Goal: Information Seeking & Learning: Check status

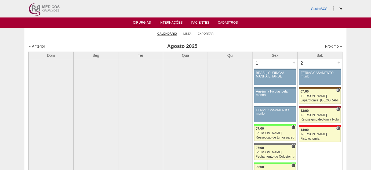
click at [199, 24] on link "Pacientes" at bounding box center [200, 23] width 18 height 5
click at [185, 35] on link "Lista" at bounding box center [187, 34] width 8 height 4
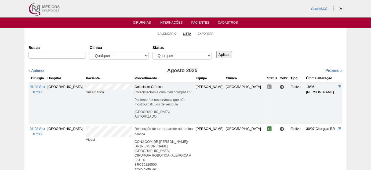
click at [123, 60] on div "- Qualquer - 6R Alphaville Assunção Bartira Brasil Christovão da Gama Cruz Azul…" at bounding box center [119, 57] width 59 height 11
click at [122, 58] on select "- Qualquer - 6R Alphaville Assunção Bartira Brasil Christovão da Gama Cruz Azul…" at bounding box center [119, 56] width 59 height 8
select select "49"
click at [90, 52] on select "- Qualquer - 6R Alphaville Assunção Bartira Brasil Christovão da Gama Cruz Azul…" at bounding box center [119, 56] width 59 height 8
click at [187, 54] on select "- Qualquer - Reservada Confirmada Suspensa Cancelada" at bounding box center [182, 56] width 59 height 8
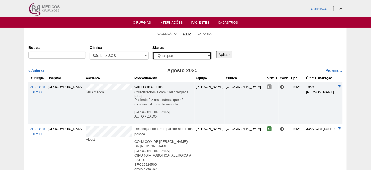
select select "conf"
click at [153, 52] on select "- Qualquer - Reservada Confirmada Suspensa Cancelada" at bounding box center [182, 56] width 59 height 8
click at [227, 50] on div "Aplicar" at bounding box center [226, 50] width 22 height 15
click at [224, 55] on input "Aplicar" at bounding box center [224, 54] width 16 height 7
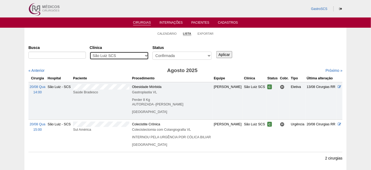
click at [113, 53] on select "- Qualquer - 6R Alphaville Assunção Bartira Brasil Christovão da Gama Cruz Azul…" at bounding box center [119, 56] width 59 height 8
select select "48"
click at [90, 52] on select "- Qualquer - 6R Alphaville Assunção Bartira Brasil Christovão da Gama Cruz Azul…" at bounding box center [119, 56] width 59 height 8
click at [223, 55] on input "Aplicar" at bounding box center [224, 54] width 16 height 7
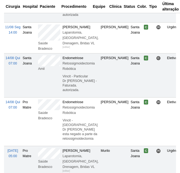
scroll to position [585, 0]
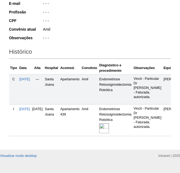
scroll to position [142, 0]
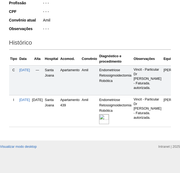
click at [109, 114] on img at bounding box center [104, 119] width 10 height 10
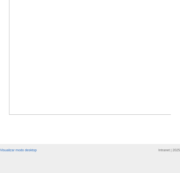
scroll to position [220, 0]
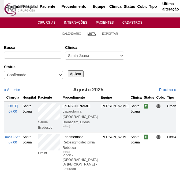
scroll to position [585, 0]
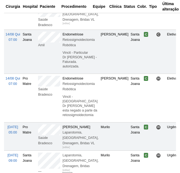
click at [39, 56] on td "Amil" at bounding box center [49, 52] width 24 height 44
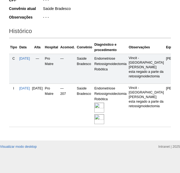
scroll to position [150, 0]
drag, startPoint x: 109, startPoint y: 111, endPoint x: 112, endPoint y: 106, distance: 5.5
click at [104, 114] on img at bounding box center [100, 119] width 10 height 10
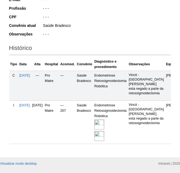
scroll to position [100, 0]
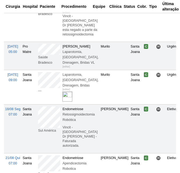
scroll to position [634, 0]
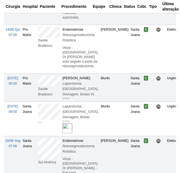
click at [39, 52] on td "Saúde Bradesco" at bounding box center [49, 49] width 24 height 49
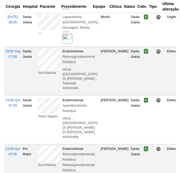
scroll to position [731, 0]
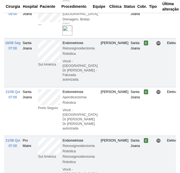
click at [39, 66] on td "Sul América" at bounding box center [49, 62] width 24 height 49
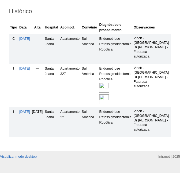
scroll to position [171, 0]
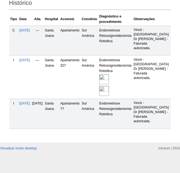
click at [109, 96] on img at bounding box center [104, 91] width 10 height 10
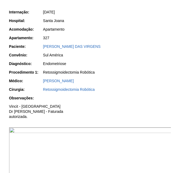
scroll to position [146, 0]
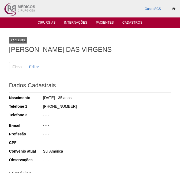
scroll to position [169, 0]
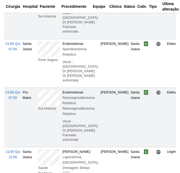
scroll to position [780, 0]
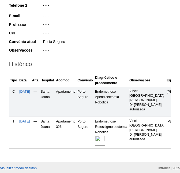
scroll to position [135, 0]
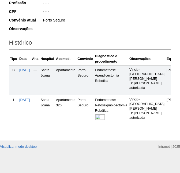
click at [105, 124] on img at bounding box center [100, 119] width 10 height 10
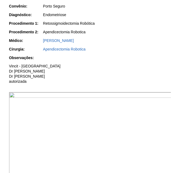
scroll to position [171, 0]
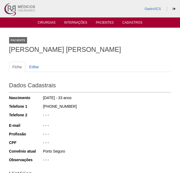
scroll to position [135, 0]
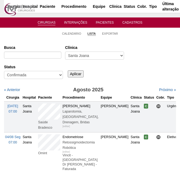
scroll to position [780, 0]
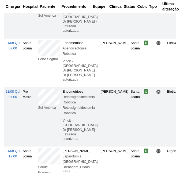
click at [39, 70] on td "Porto Seguro" at bounding box center [49, 62] width 24 height 49
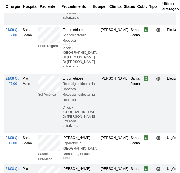
scroll to position [805, 0]
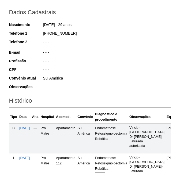
scroll to position [146, 0]
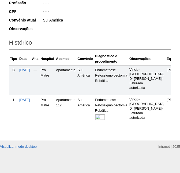
click at [100, 113] on td "Endometriose Retossigmoidectomia Robótica" at bounding box center [111, 111] width 34 height 32
click at [105, 114] on img at bounding box center [100, 119] width 10 height 10
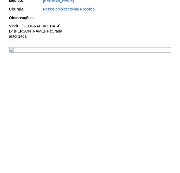
scroll to position [171, 0]
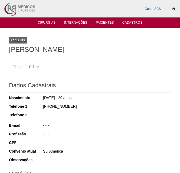
scroll to position [146, 0]
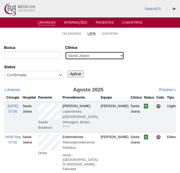
click at [99, 54] on select "- Qualquer - 6R Alphaville Assunção Bartira Brasil Christovão da Gama Cruz Azul…" at bounding box center [94, 56] width 59 height 8
select select "23"
click at [65, 52] on select "- Qualquer - 6R Alphaville Assunção Bartira Brasil Christovão da Gama Cruz Azul…" at bounding box center [94, 56] width 59 height 8
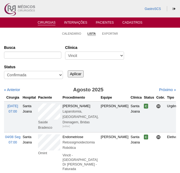
click at [76, 70] on div "Aplicar" at bounding box center [78, 69] width 22 height 15
click at [76, 74] on input "Aplicar" at bounding box center [76, 73] width 16 height 7
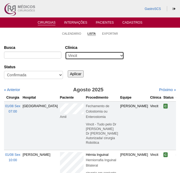
click at [94, 54] on select "- Qualquer - 6R Alphaville Assunção Bartira Brasil Christovão da Gama Cruz Azul…" at bounding box center [94, 56] width 59 height 8
select select "37"
click at [65, 52] on select "- Qualquer - 6R Alphaville Assunção Bartira Brasil Christovão da Gama Cruz Azul…" at bounding box center [94, 56] width 59 height 8
click at [71, 68] on div "Aplicar" at bounding box center [78, 69] width 22 height 15
click at [75, 75] on input "Aplicar" at bounding box center [76, 73] width 16 height 7
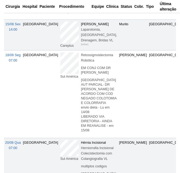
scroll to position [659, 0]
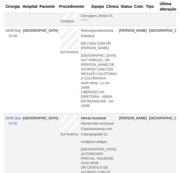
click at [59, 76] on td "Sul América" at bounding box center [69, 70] width 21 height 88
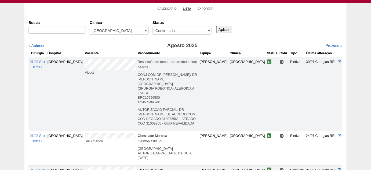
scroll to position [0, 0]
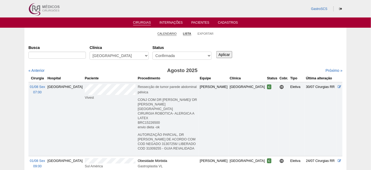
click at [161, 34] on link "Calendário" at bounding box center [167, 34] width 19 height 4
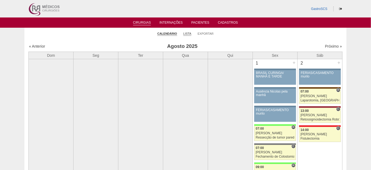
click at [188, 32] on link "Lista" at bounding box center [187, 34] width 8 height 4
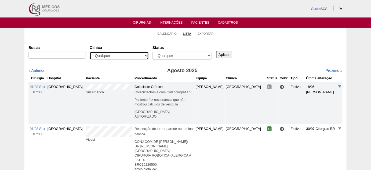
drag, startPoint x: 136, startPoint y: 54, endPoint x: 129, endPoint y: 59, distance: 8.5
click at [136, 54] on select "- Qualquer - 6R Alphaville Assunção Bartira Brasil Christovão da Gama Cruz Azul…" at bounding box center [119, 56] width 59 height 8
select select "22"
click at [90, 52] on select "- Qualquer - 6R Alphaville Assunção Bartira Brasil Christovão da Gama Cruz Azul…" at bounding box center [119, 56] width 59 height 8
click at [120, 56] on select "- Qualquer - 6R Alphaville Assunção Bartira Brasil Christovão da Gama Cruz Azul…" at bounding box center [119, 56] width 59 height 8
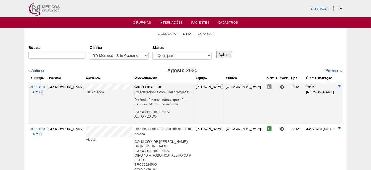
click at [179, 33] on ul "Calendário Lista Exportar" at bounding box center [185, 33] width 322 height 11
click at [166, 32] on link "Calendário" at bounding box center [167, 34] width 19 height 4
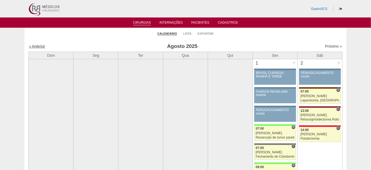
click at [38, 45] on link "« Anterior" at bounding box center [37, 46] width 16 height 4
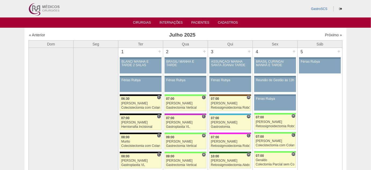
click at [139, 20] on ul "Cirurgias Internações Pacientes Cadastros" at bounding box center [185, 22] width 371 height 10
click at [140, 23] on link "Cirurgias" at bounding box center [142, 23] width 18 height 5
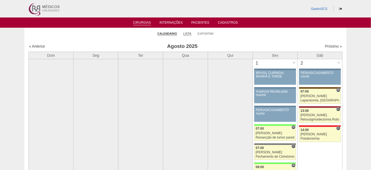
click at [187, 32] on link "Lista" at bounding box center [187, 34] width 8 height 4
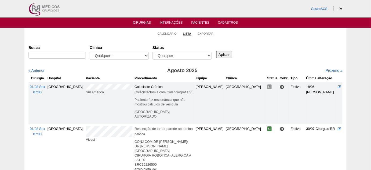
click at [147, 24] on link "Cirurgias" at bounding box center [142, 23] width 18 height 5
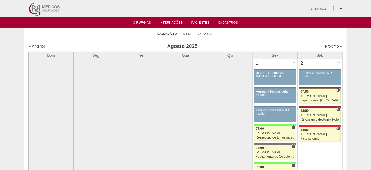
click at [189, 31] on li "Lista" at bounding box center [187, 34] width 8 height 8
click at [189, 33] on link "Lista" at bounding box center [187, 34] width 8 height 4
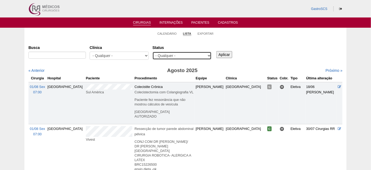
click at [181, 55] on select "- Qualquer - Reservada Confirmada Suspensa Cancelada" at bounding box center [182, 56] width 59 height 8
select select "conf"
click at [153, 52] on select "- Qualquer - Reservada Confirmada Suspensa Cancelada" at bounding box center [182, 56] width 59 height 8
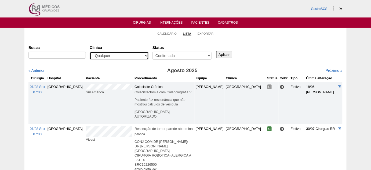
click at [114, 57] on select "- Qualquer - 6R Alphaville Assunção Bartira Brasil Christovão da Gama Cruz Azul…" at bounding box center [119, 56] width 59 height 8
select select "40"
click at [90, 52] on select "- Qualquer - 6R Alphaville Assunção Bartira Brasil Christovão da Gama Cruz Azul…" at bounding box center [119, 56] width 59 height 8
click at [224, 55] on input "Aplicar" at bounding box center [224, 54] width 16 height 7
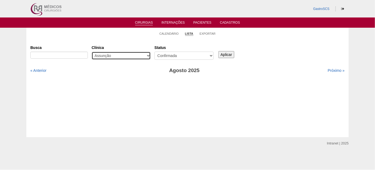
drag, startPoint x: 117, startPoint y: 54, endPoint x: 114, endPoint y: 57, distance: 3.4
click at [117, 54] on select "- Qualquer - 6R Alphaville Assunção Bartira Brasil Christovão da Gama Cruz Azul…" at bounding box center [121, 56] width 59 height 8
select select "50"
click at [92, 52] on select "- Qualquer - 6R Alphaville Assunção Bartira Brasil Christovão da Gama Cruz Azul…" at bounding box center [121, 56] width 59 height 8
click at [232, 49] on div "Aplicar" at bounding box center [228, 50] width 22 height 15
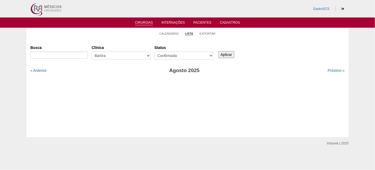
click at [228, 55] on input "Aplicar" at bounding box center [226, 54] width 16 height 7
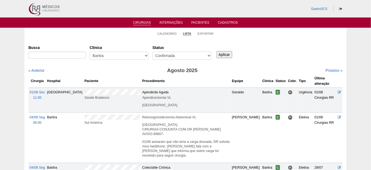
drag, startPoint x: 286, startPoint y: 81, endPoint x: 289, endPoint y: 81, distance: 3.0
click at [291, 80] on th "Cobr." at bounding box center [292, 80] width 11 height 13
drag, startPoint x: 286, startPoint y: 81, endPoint x: 292, endPoint y: 80, distance: 6.2
click at [292, 80] on th "Cobr." at bounding box center [292, 80] width 11 height 13
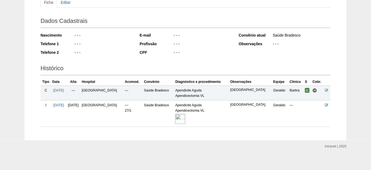
scroll to position [66, 0]
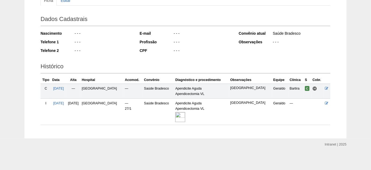
click at [175, 116] on img at bounding box center [180, 117] width 10 height 10
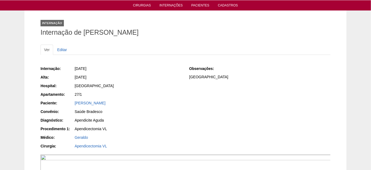
scroll to position [24, 0]
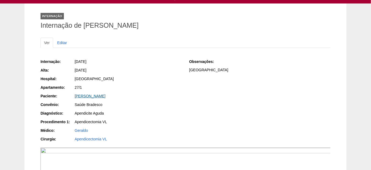
click at [101, 96] on link "[PERSON_NAME]" at bounding box center [90, 96] width 31 height 4
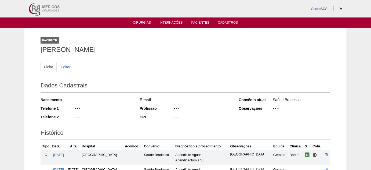
click at [142, 25] on link "Cirurgias" at bounding box center [142, 23] width 18 height 5
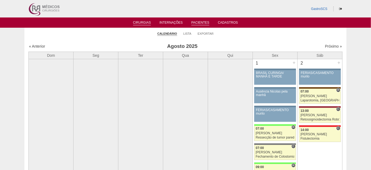
click at [200, 22] on link "Pacientes" at bounding box center [200, 23] width 18 height 5
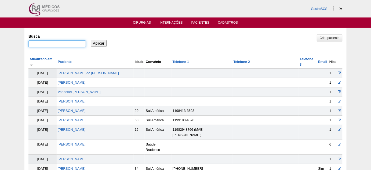
click at [63, 42] on input "Busca" at bounding box center [56, 43] width 57 height 7
click at [61, 48] on div at bounding box center [56, 45] width 57 height 10
click at [61, 44] on input "Busca" at bounding box center [56, 43] width 57 height 7
type input "mayara"
click at [91, 40] on input "Aplicar" at bounding box center [99, 43] width 16 height 7
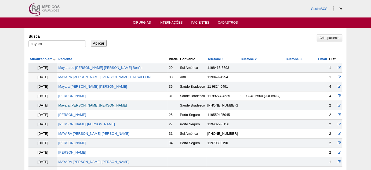
click at [92, 106] on link "Mayara [PERSON_NAME] [PERSON_NAME]" at bounding box center [92, 105] width 69 height 4
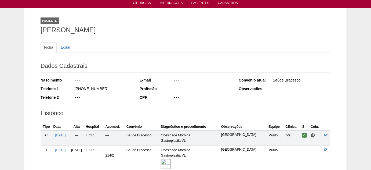
scroll to position [49, 0]
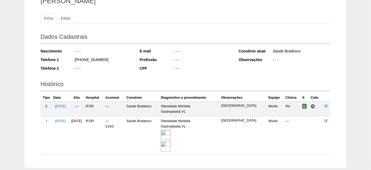
click at [171, 134] on img at bounding box center [166, 135] width 10 height 10
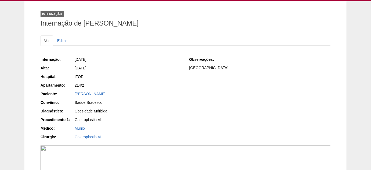
scroll to position [24, 0]
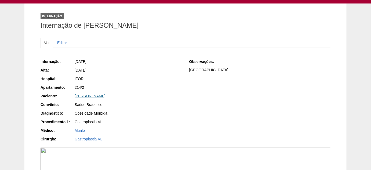
click at [95, 96] on link "[PERSON_NAME]" at bounding box center [90, 96] width 31 height 4
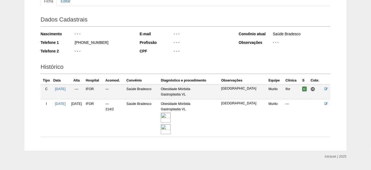
scroll to position [73, 0]
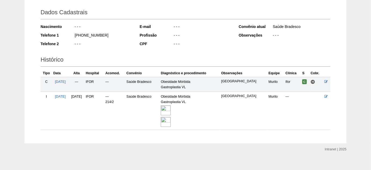
click at [314, 81] on span "H" at bounding box center [313, 81] width 5 height 5
click at [171, 119] on img at bounding box center [166, 122] width 10 height 10
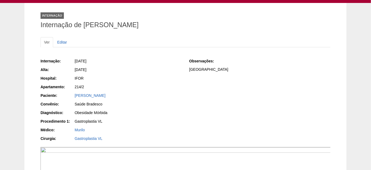
scroll to position [11, 0]
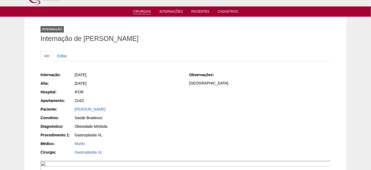
click at [146, 11] on link "Cirurgias" at bounding box center [142, 12] width 18 height 5
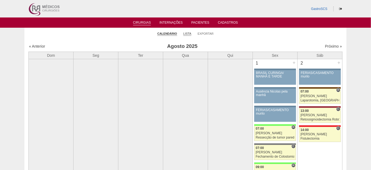
click at [190, 33] on link "Lista" at bounding box center [187, 34] width 8 height 4
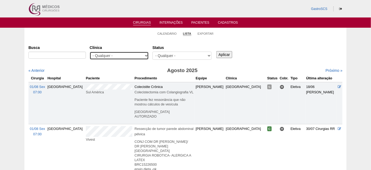
click at [124, 56] on select "- Qualquer - 6R Alphaville Assunção Bartira Brasil Christovão da Gama Cruz Azul…" at bounding box center [119, 56] width 59 height 8
select select "22"
click at [90, 52] on select "- Qualquer - 6R Alphaville Assunção Bartira Brasil Christovão da Gama Cruz Azul…" at bounding box center [119, 56] width 59 height 8
click at [229, 51] on input "Aplicar" at bounding box center [224, 54] width 16 height 7
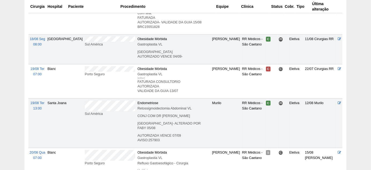
scroll to position [366, 0]
